Goal: Complete application form

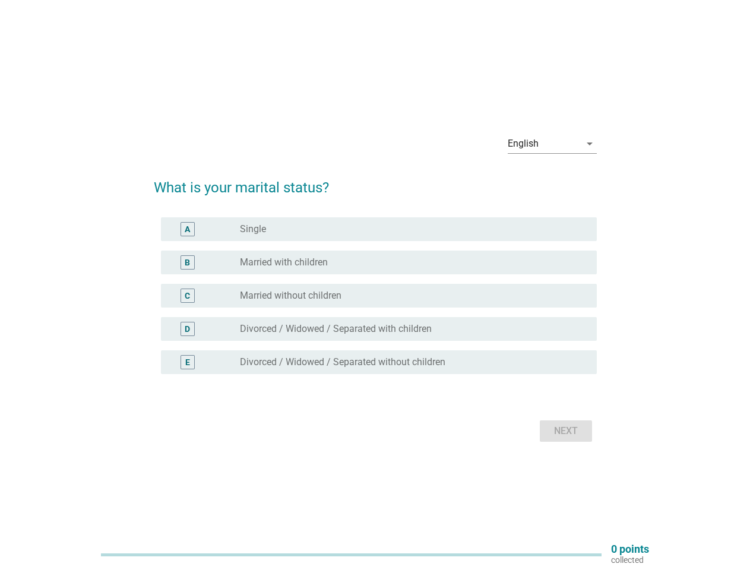
click at [375, 285] on div "C radio_button_unchecked Married without children" at bounding box center [379, 296] width 436 height 24
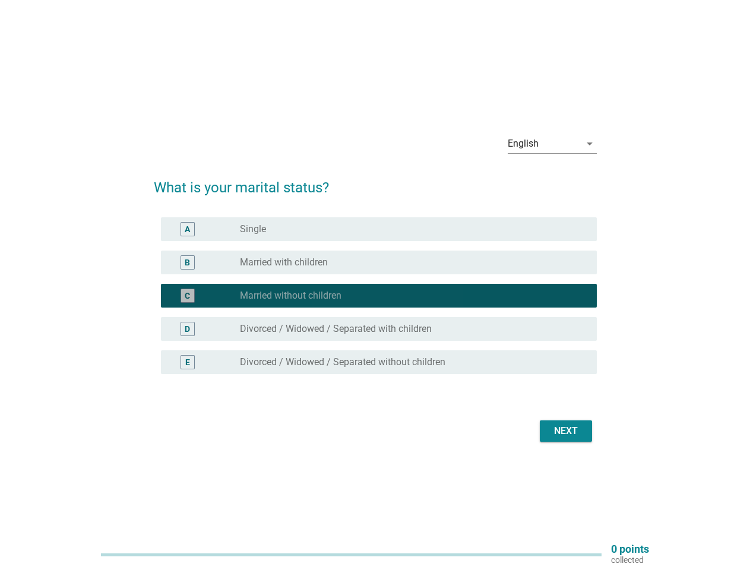
click at [552, 144] on div "English" at bounding box center [544, 143] width 72 height 19
click at [375, 303] on div "C radio_button_checked Married without children" at bounding box center [379, 296] width 436 height 24
click at [375, 296] on div "radio_button_checked Married without children" at bounding box center [409, 296] width 338 height 12
click at [379, 229] on div "radio_button_unchecked Single" at bounding box center [409, 229] width 338 height 12
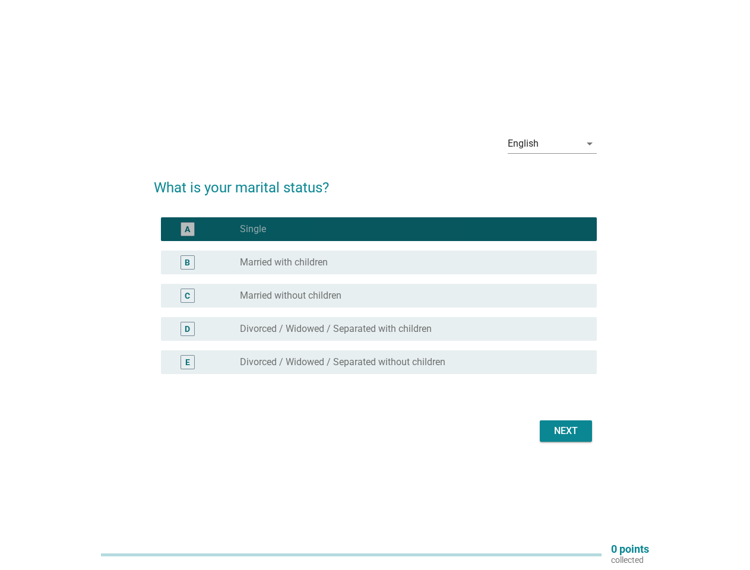
click at [253, 229] on label "Single" at bounding box center [253, 229] width 26 height 12
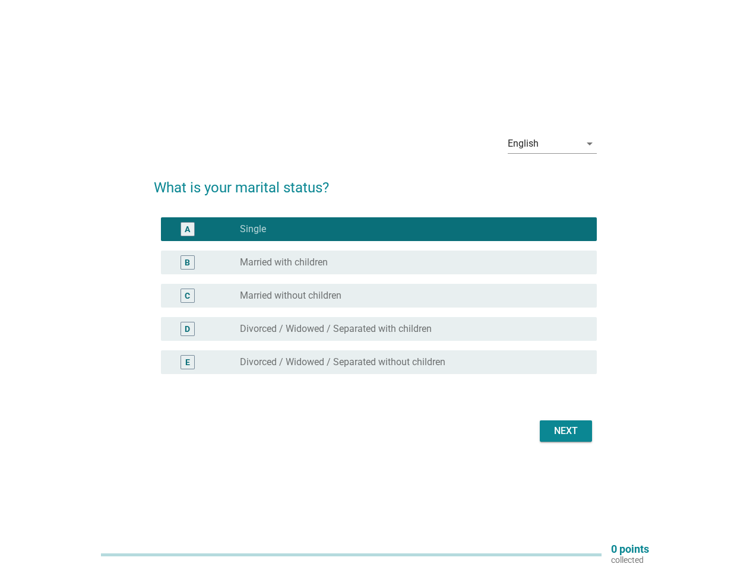
click at [379, 262] on div "radio_button_unchecked Married with children" at bounding box center [409, 263] width 338 height 12
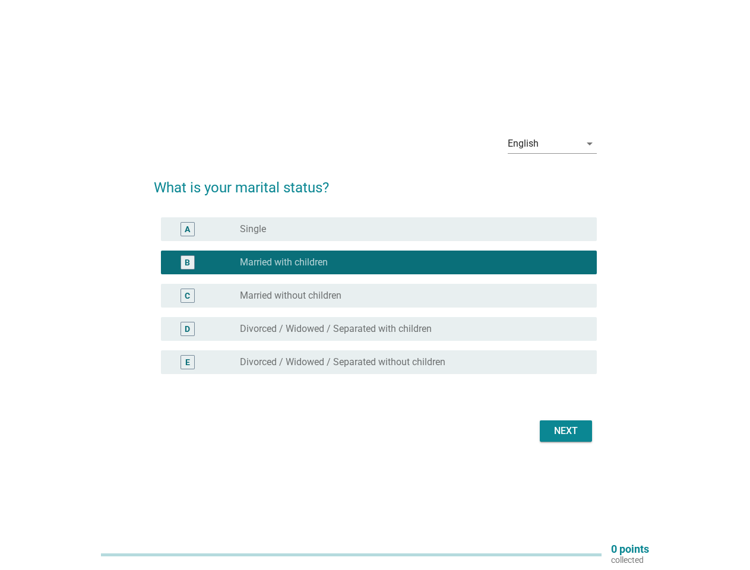
click at [284, 262] on label "Married with children" at bounding box center [284, 263] width 88 height 12
click at [379, 296] on div "radio_button_unchecked Married without children" at bounding box center [409, 296] width 338 height 12
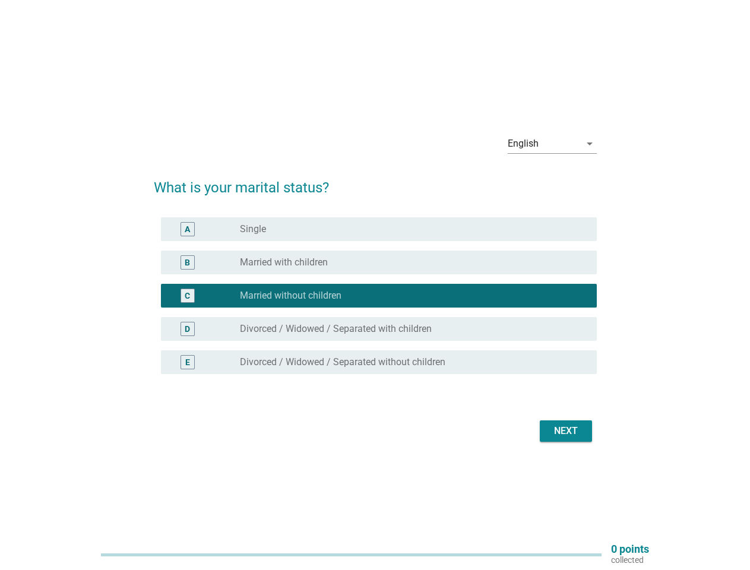
click at [290, 296] on label "Married without children" at bounding box center [291, 296] width 102 height 12
